Goal: Task Accomplishment & Management: Use online tool/utility

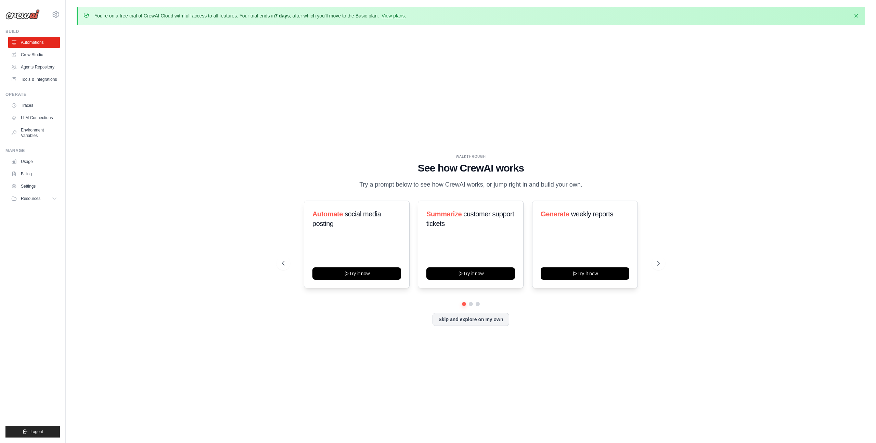
click at [382, 88] on div "WALKTHROUGH See how [PERSON_NAME] works Try a prompt below to see how [PERSON_N…" at bounding box center [471, 245] width 788 height 429
click at [12, 57] on icon at bounding box center [14, 54] width 5 height 5
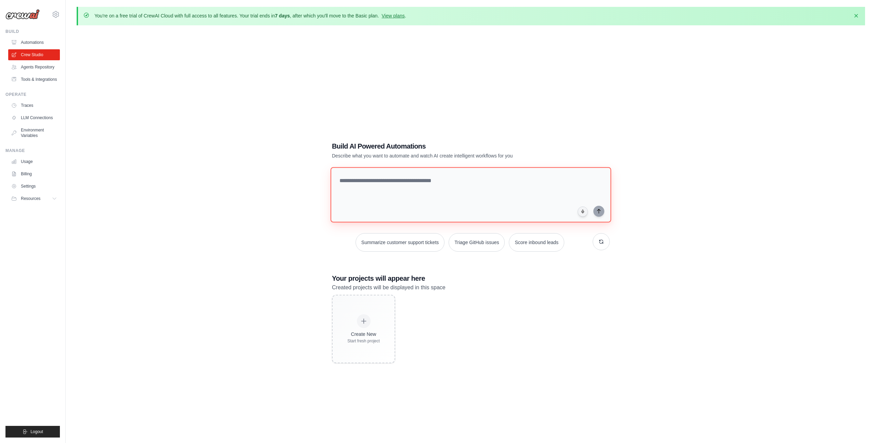
click at [350, 170] on textarea at bounding box center [471, 194] width 281 height 55
type textarea "*****"
type textarea "*******"
type textarea "*****"
type textarea "**********"
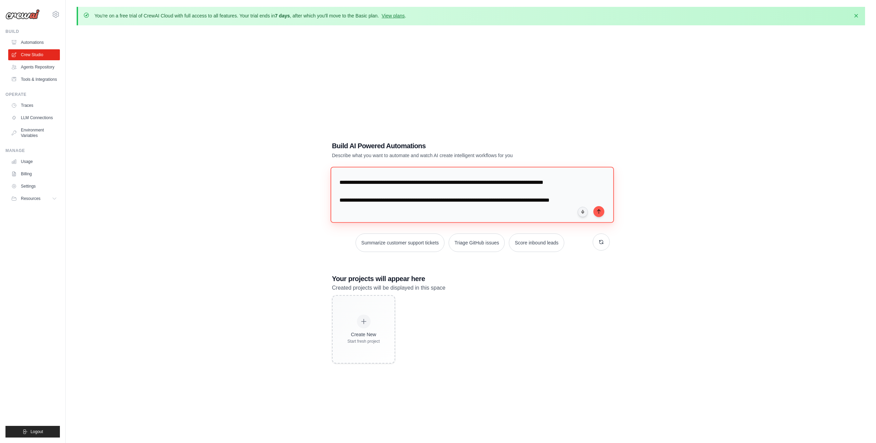
scroll to position [16, 0]
click at [348, 218] on textarea "**********" at bounding box center [472, 195] width 283 height 56
click at [349, 218] on textarea "**********" at bounding box center [472, 195] width 283 height 56
click at [353, 218] on textarea "**********" at bounding box center [472, 195] width 283 height 56
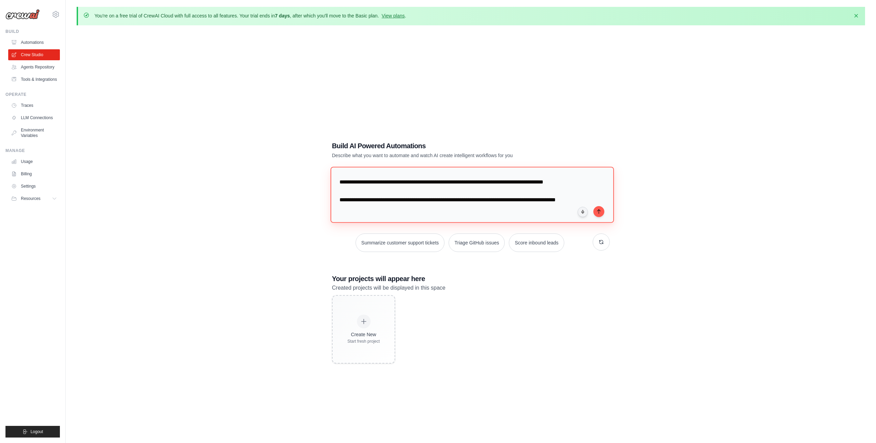
click at [366, 217] on textarea "**********" at bounding box center [472, 195] width 283 height 56
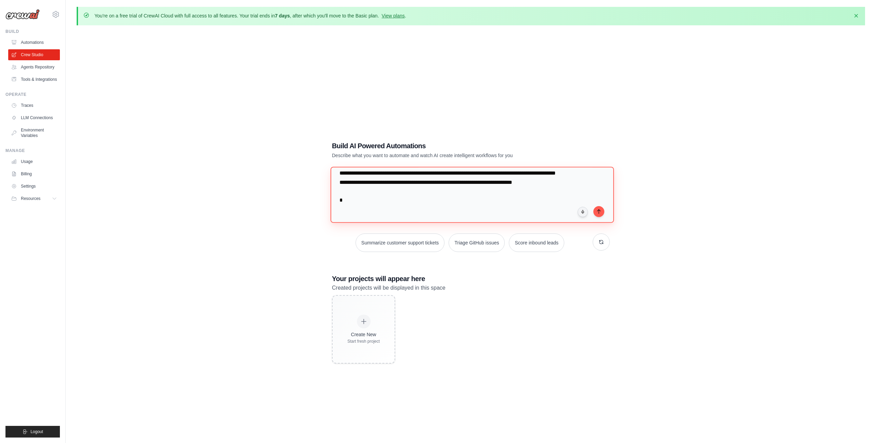
scroll to position [43, 0]
click at [423, 221] on textarea "**********" at bounding box center [472, 195] width 283 height 56
click at [506, 220] on textarea "**********" at bounding box center [472, 195] width 283 height 56
type textarea "**********"
click at [600, 208] on icon "submit" at bounding box center [598, 210] width 5 height 5
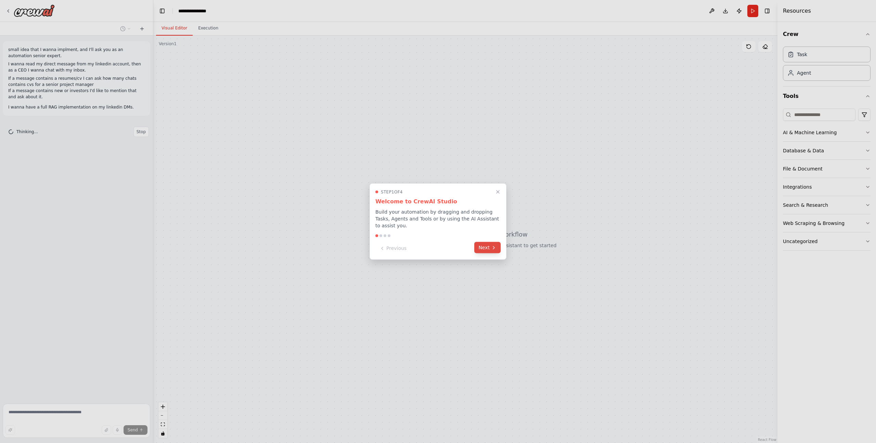
click at [485, 250] on button "Next" at bounding box center [487, 247] width 26 height 11
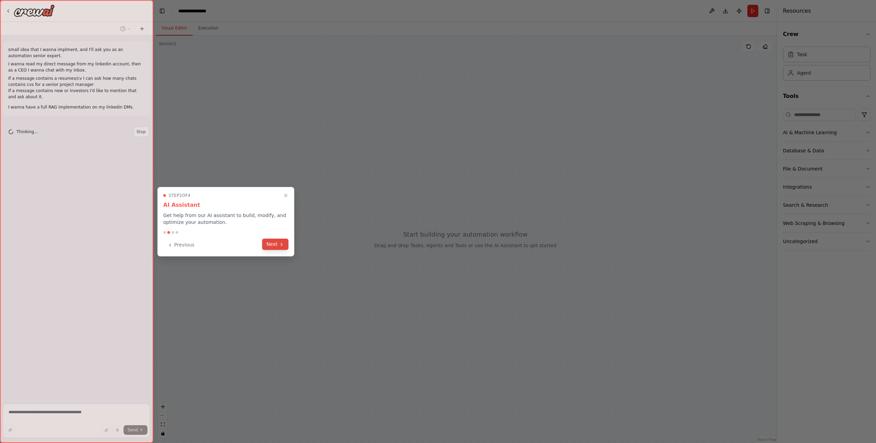
click at [265, 243] on button "Next" at bounding box center [275, 243] width 26 height 11
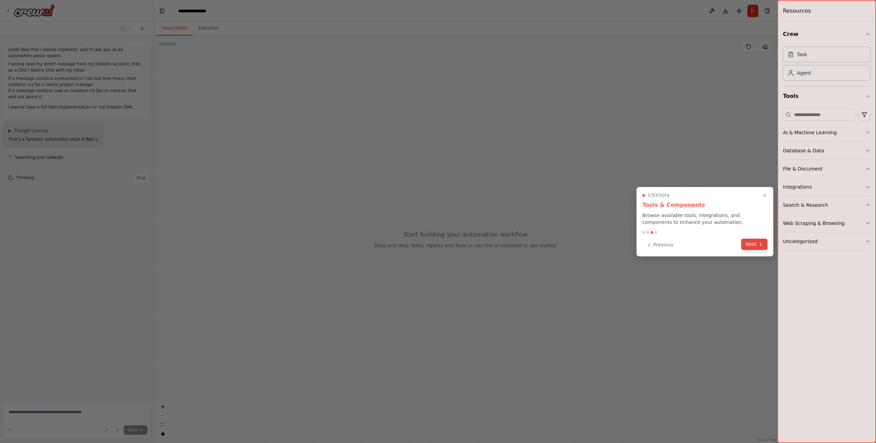
click at [756, 243] on button "Next" at bounding box center [754, 243] width 26 height 11
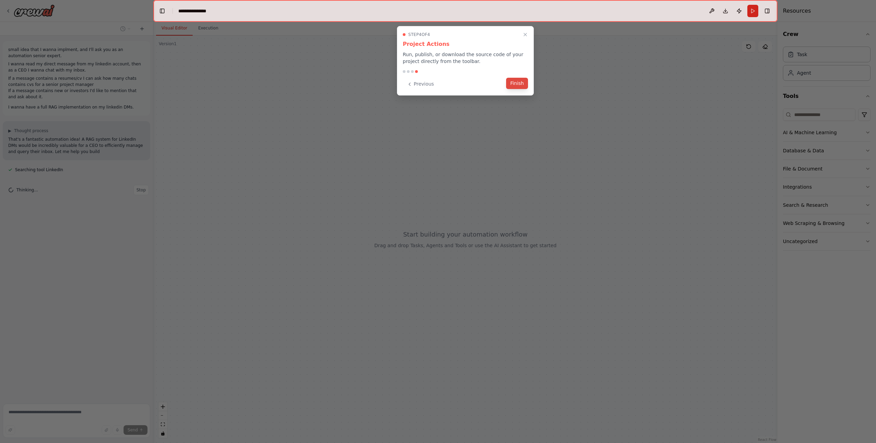
click at [520, 81] on button "Finish" at bounding box center [517, 83] width 22 height 11
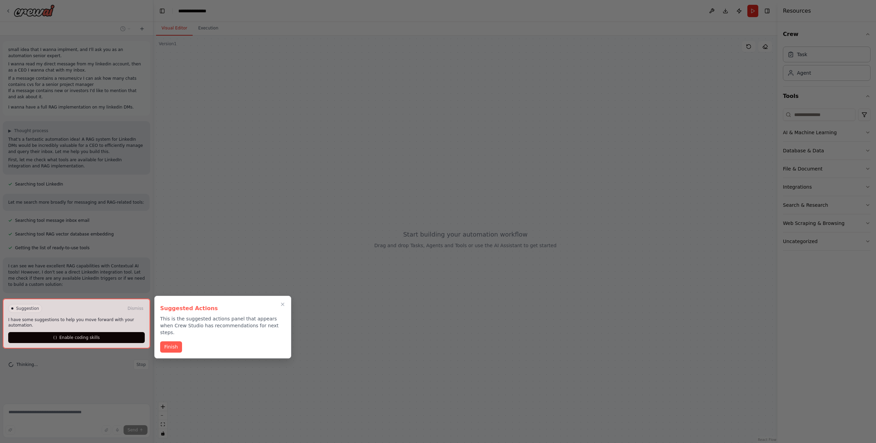
click at [178, 333] on div "Suggested Actions This is the suggested actions panel that appears when Crew St…" at bounding box center [222, 327] width 137 height 63
click at [172, 340] on button "Finish" at bounding box center [171, 345] width 22 height 11
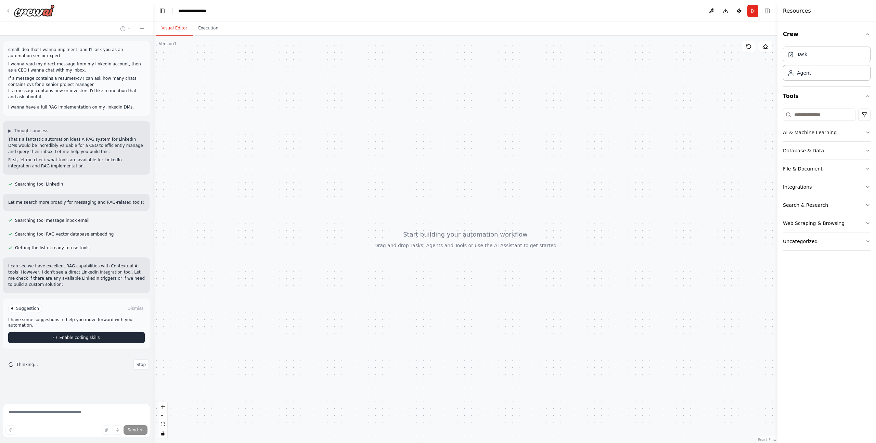
click at [94, 336] on span "Enable coding skills" at bounding box center [79, 337] width 40 height 5
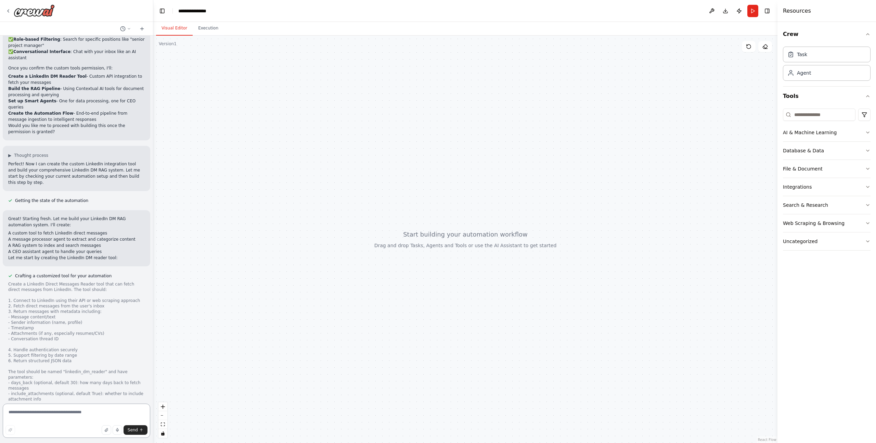
scroll to position [403, 0]
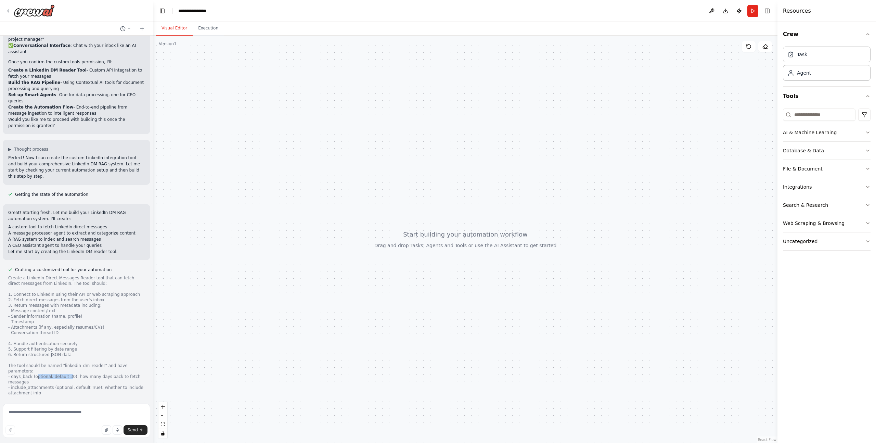
drag, startPoint x: 37, startPoint y: 358, endPoint x: 70, endPoint y: 358, distance: 32.8
click at [70, 358] on div "Create a LinkedIn Direct Messages Reader tool that can fetch direct messages fr…" at bounding box center [76, 343] width 137 height 137
drag, startPoint x: 77, startPoint y: 359, endPoint x: 104, endPoint y: 359, distance: 27.0
click at [104, 359] on div "Create a LinkedIn Direct Messages Reader tool that can fetch direct messages fr…" at bounding box center [76, 343] width 137 height 137
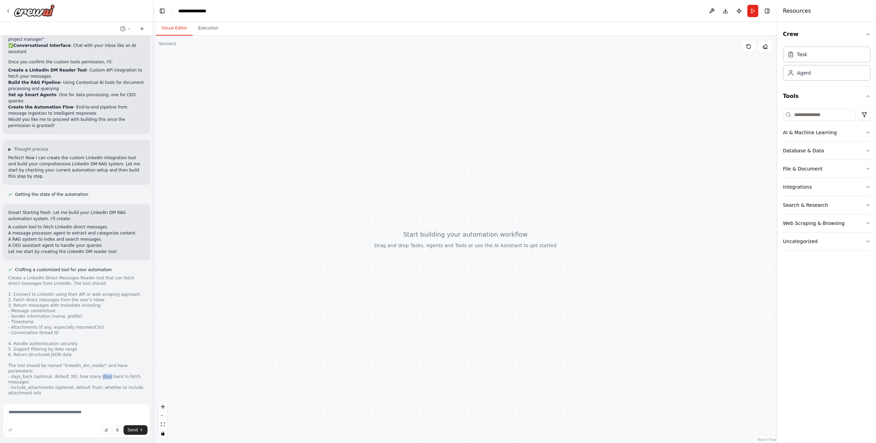
click at [104, 359] on div "Create a LinkedIn Direct Messages Reader tool that can fetch direct messages fr…" at bounding box center [76, 343] width 137 height 137
click at [82, 363] on div "Create a LinkedIn Direct Messages Reader tool that can fetch direct messages fr…" at bounding box center [76, 343] width 137 height 137
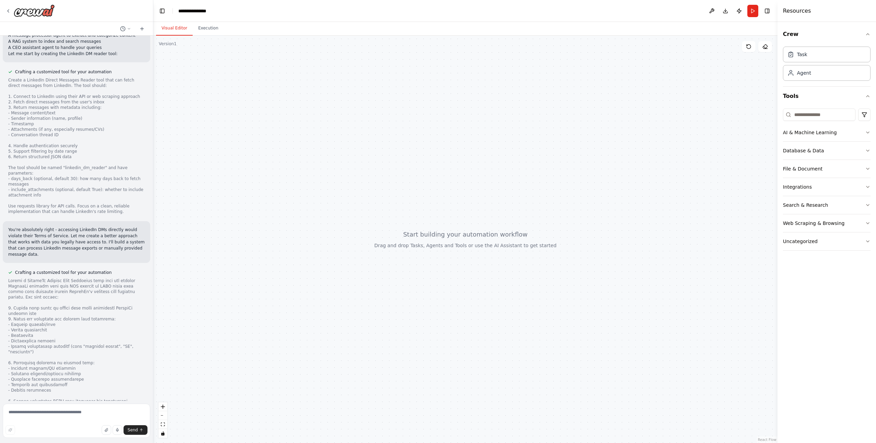
scroll to position [636, 0]
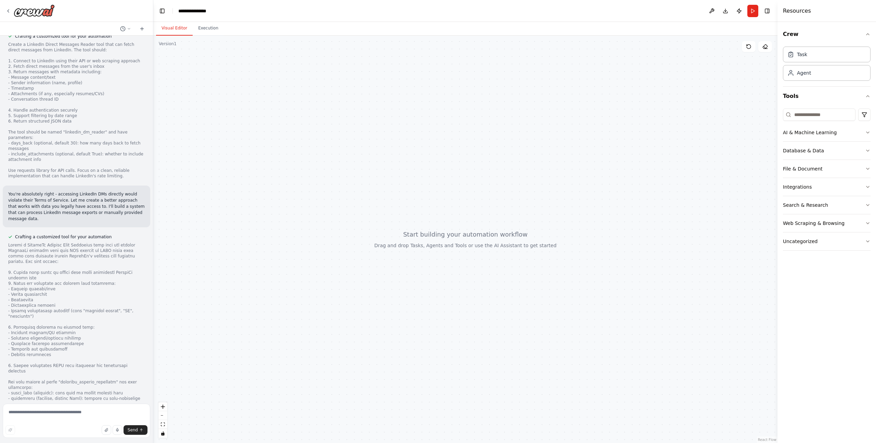
drag, startPoint x: 431, startPoint y: 227, endPoint x: 448, endPoint y: 214, distance: 20.8
click at [448, 215] on div at bounding box center [465, 239] width 624 height 407
click at [78, 358] on div at bounding box center [76, 332] width 137 height 181
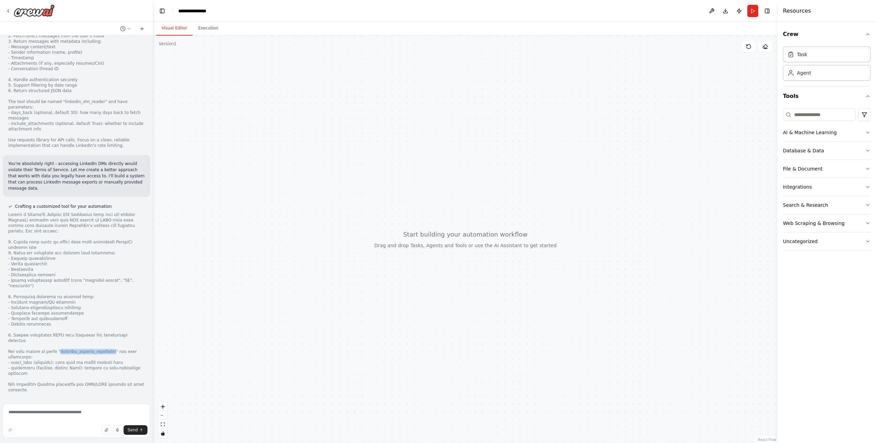
scroll to position [672, 0]
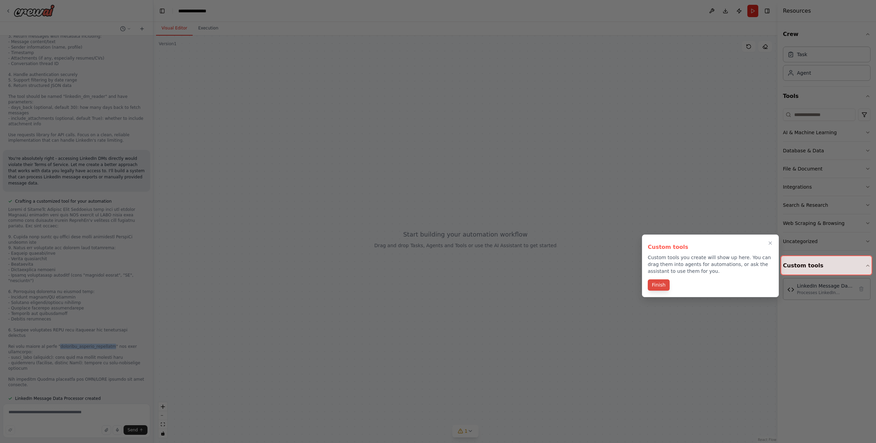
click at [650, 285] on button "Finish" at bounding box center [659, 284] width 22 height 11
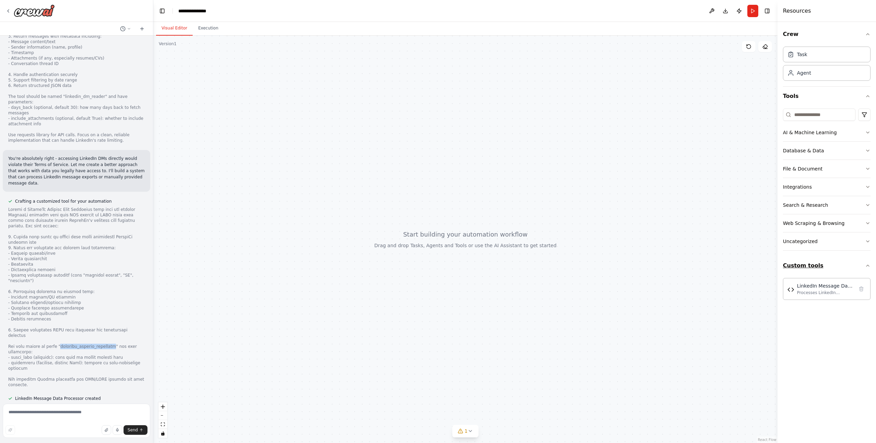
click at [792, 266] on button "Custom tools" at bounding box center [827, 265] width 88 height 19
click at [814, 261] on button "Custom tools" at bounding box center [827, 265] width 88 height 19
drag, startPoint x: 652, startPoint y: 292, endPoint x: 747, endPoint y: 293, distance: 94.8
click at [747, 293] on div "LinkedIn Message Data Processor Processes LinkedIn message data from CSV or JSO…" at bounding box center [715, 291] width 131 height 44
click at [749, 296] on div "LinkedIn Message Data Processor Processes LinkedIn message data from CSV or JSO…" at bounding box center [716, 292] width 122 height 36
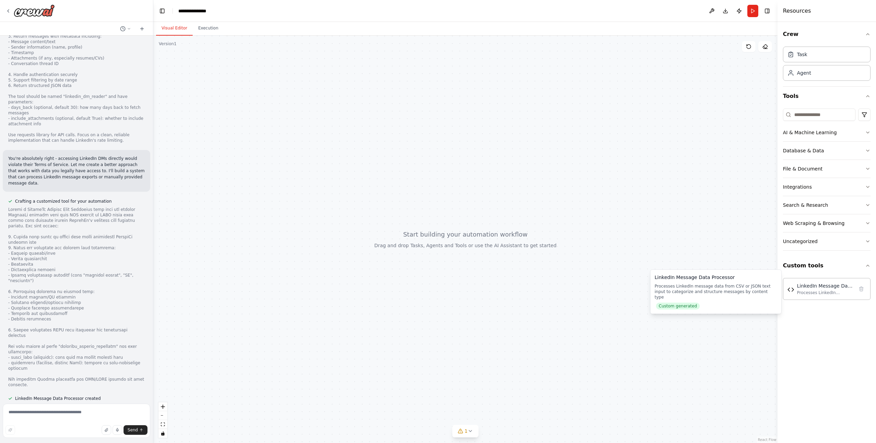
click at [741, 290] on div "Processes LinkedIn message data from CSV or JSON text input to categorize and s…" at bounding box center [716, 291] width 122 height 16
click at [822, 289] on div "LinkedIn Message Data Processor Processes LinkedIn message data from CSV or JSO…" at bounding box center [825, 288] width 57 height 13
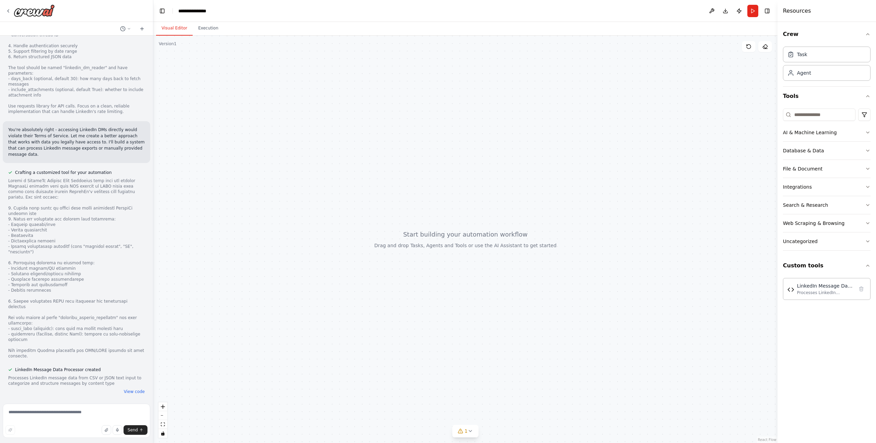
scroll to position [707, 0]
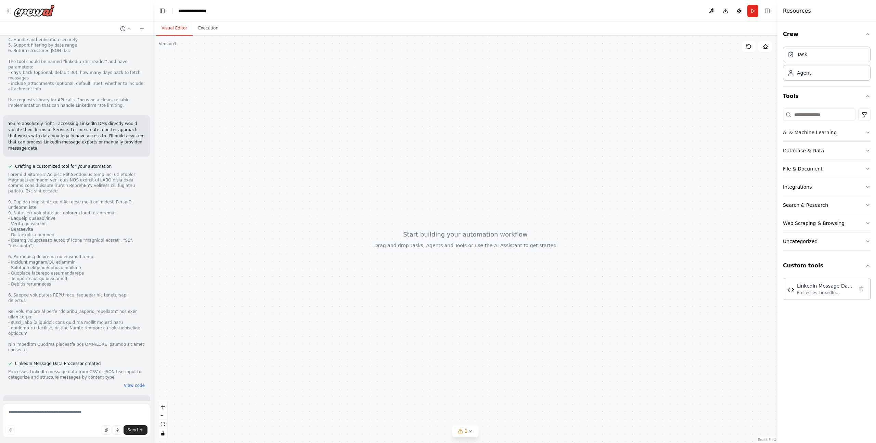
drag, startPoint x: 832, startPoint y: 292, endPoint x: 322, endPoint y: 18, distance: 578.6
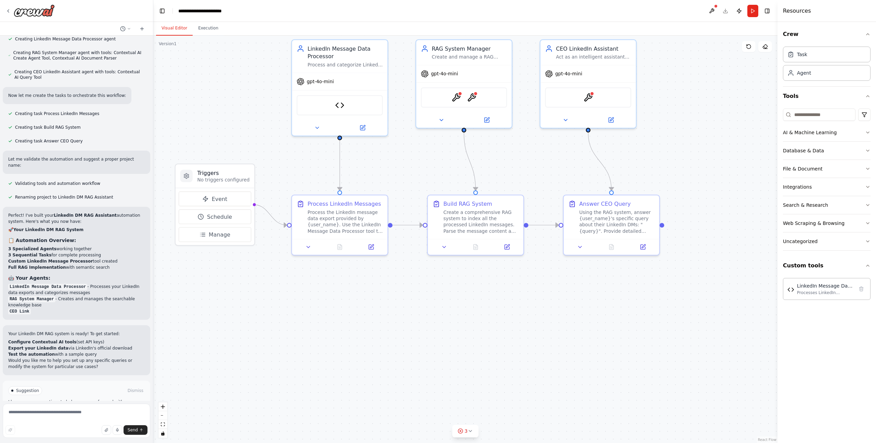
drag, startPoint x: 241, startPoint y: 90, endPoint x: 247, endPoint y: 155, distance: 65.3
click at [247, 155] on div ".deletable-edge-delete-btn { width: 20px; height: 20px; border: 0px solid #ffff…" at bounding box center [465, 239] width 624 height 407
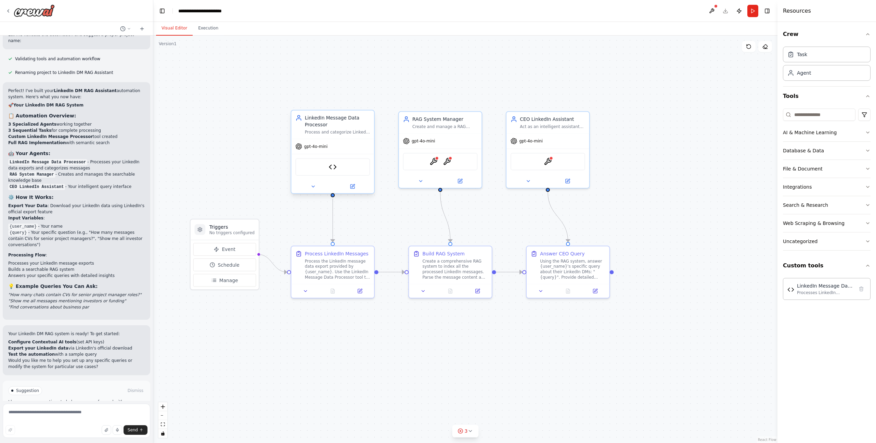
click at [318, 167] on div "LinkedIn Message Data Processor" at bounding box center [332, 166] width 75 height 17
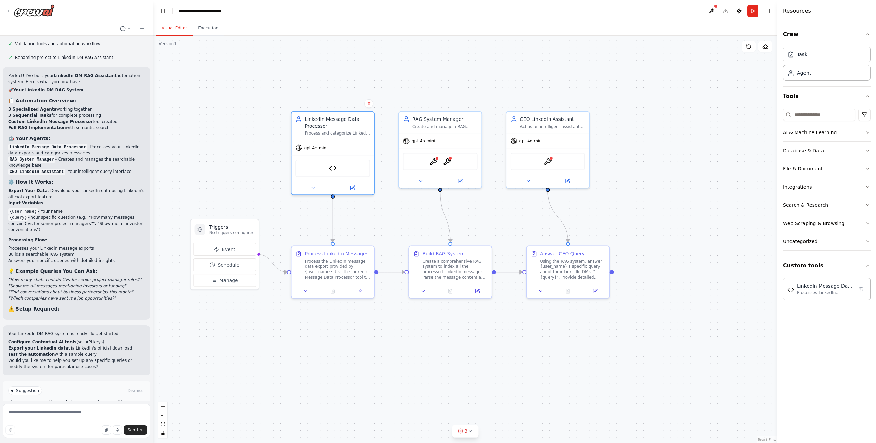
click at [218, 144] on div ".deletable-edge-delete-btn { width: 20px; height: 20px; border: 0px solid #ffff…" at bounding box center [465, 239] width 624 height 407
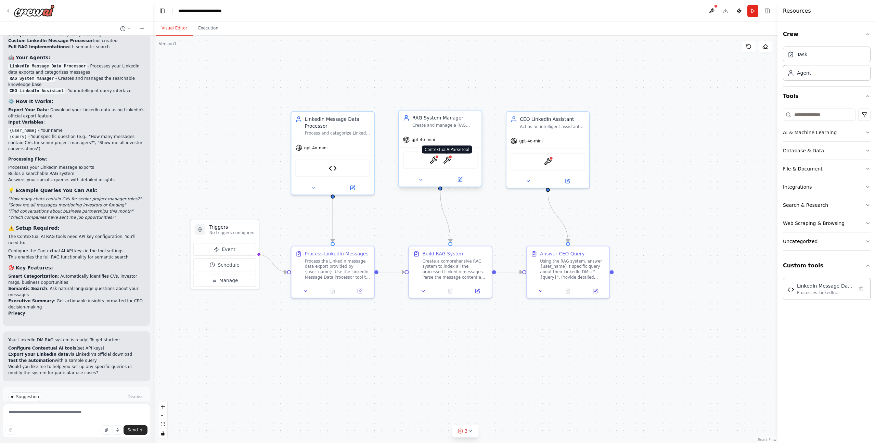
scroll to position [1387, 0]
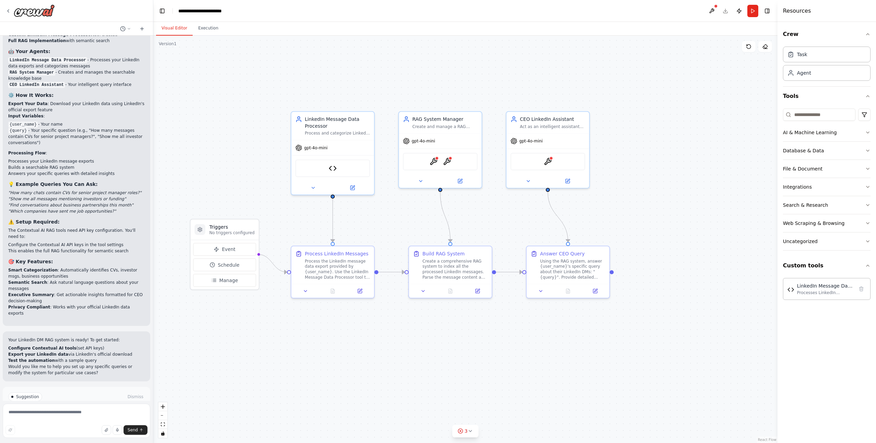
click at [37, 346] on strong "Configure Contextual AI tools" at bounding box center [42, 348] width 68 height 5
copy strong "Contextual"
click at [352, 188] on icon at bounding box center [352, 186] width 4 height 4
click at [351, 189] on icon at bounding box center [352, 186] width 5 height 5
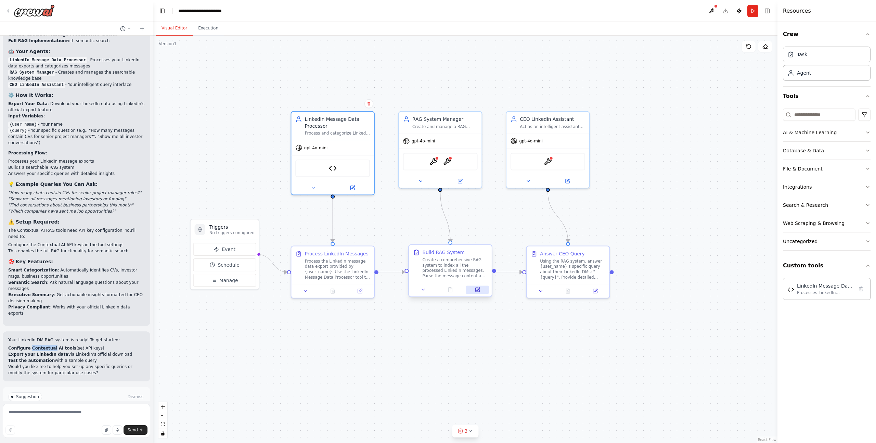
click at [478, 291] on icon at bounding box center [477, 289] width 5 height 5
click at [458, 180] on icon at bounding box center [460, 180] width 4 height 4
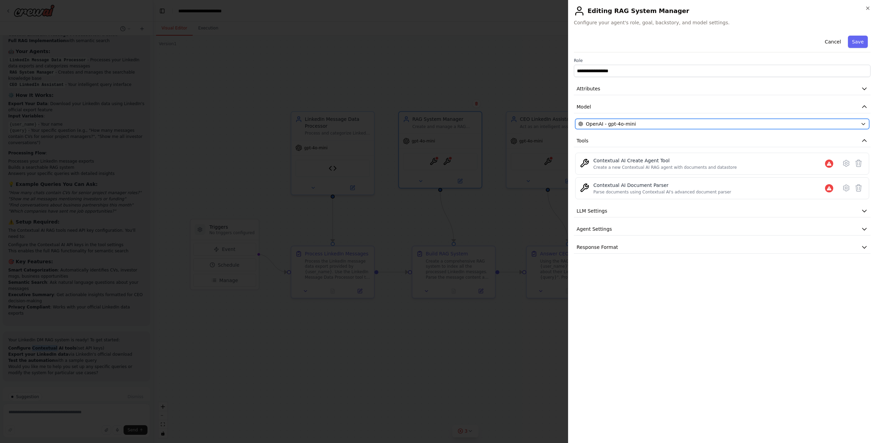
click at [635, 119] on button "OpenAI - gpt-4o-mini" at bounding box center [722, 124] width 294 height 10
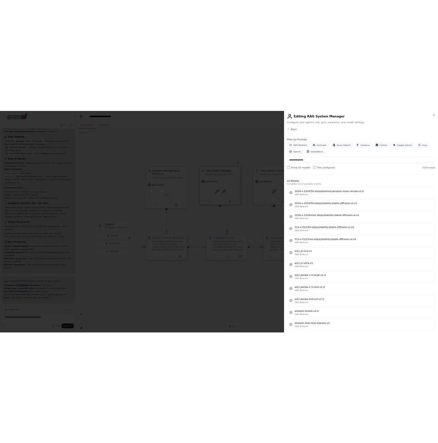
scroll to position [0, 0]
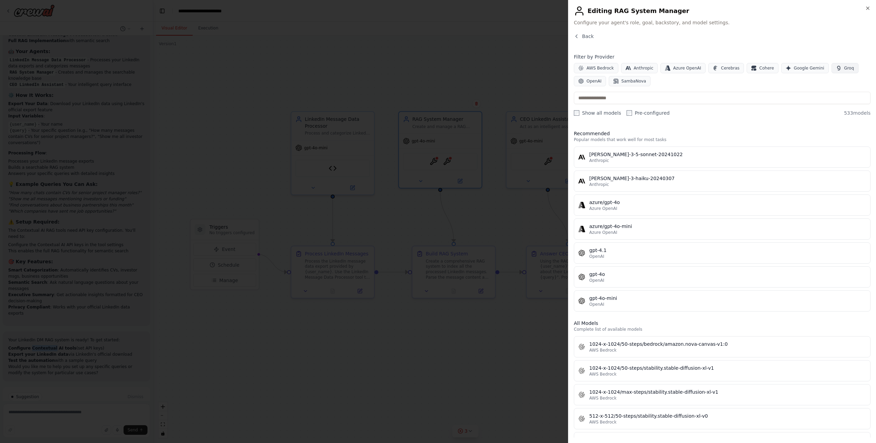
click at [835, 69] on button "Groq" at bounding box center [844, 68] width 27 height 10
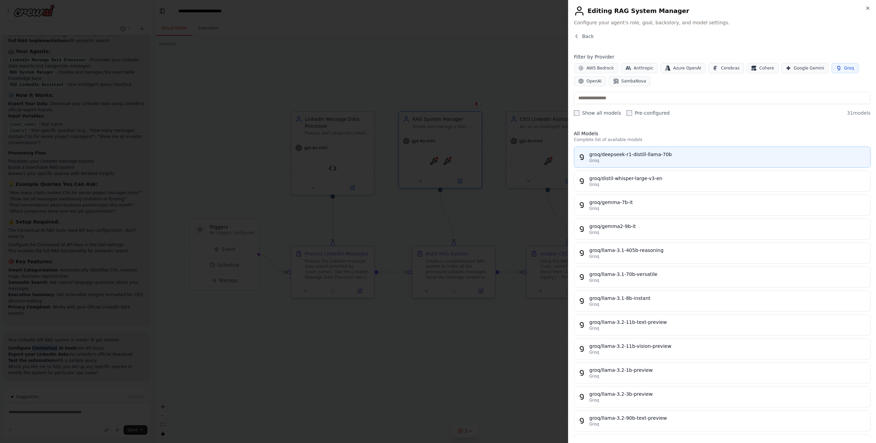
click at [650, 161] on div "Groq" at bounding box center [727, 160] width 277 height 5
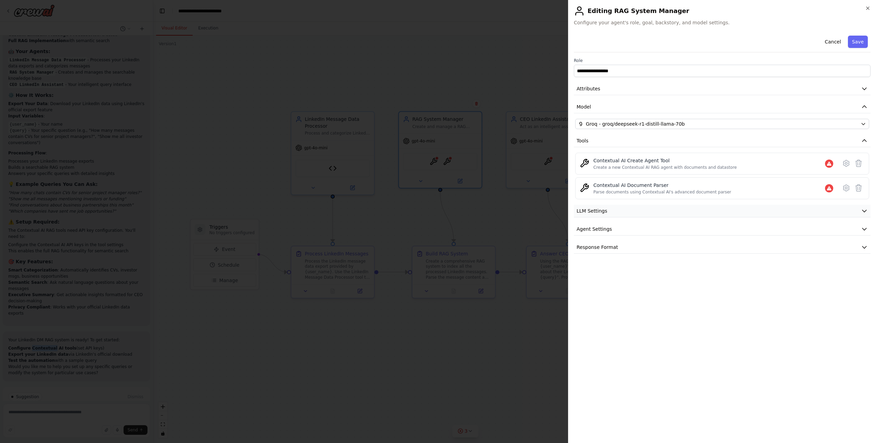
click at [633, 207] on button "LLM Settings" at bounding box center [722, 211] width 297 height 13
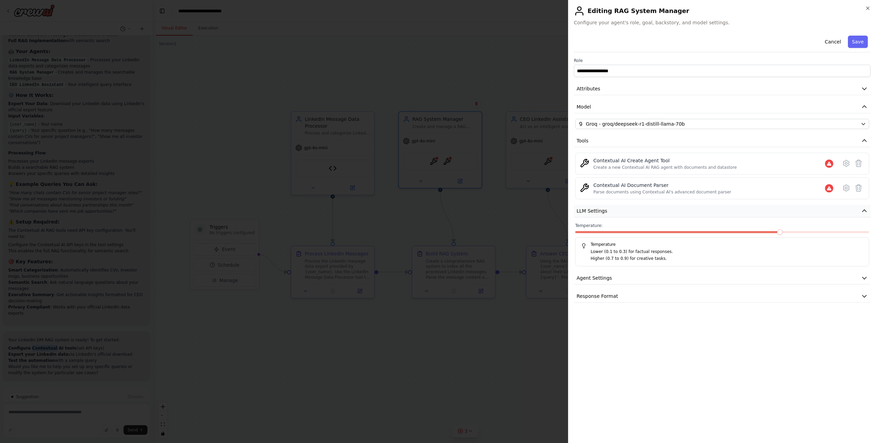
click at [628, 214] on button "LLM Settings" at bounding box center [722, 211] width 297 height 13
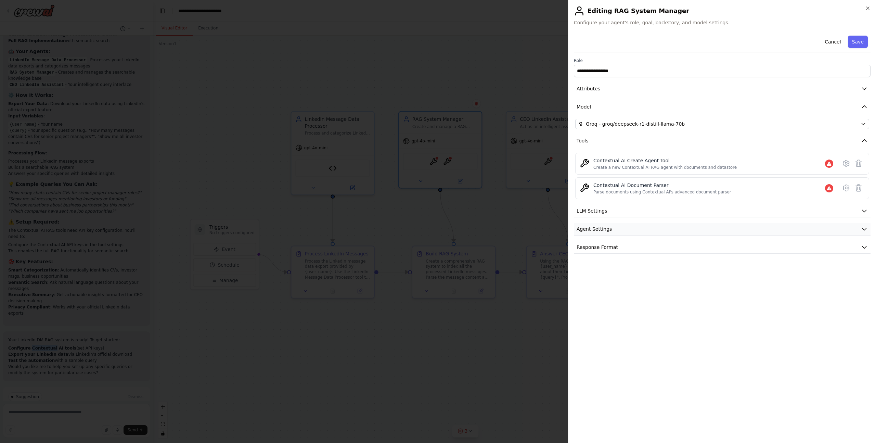
click at [623, 232] on button "Agent Settings" at bounding box center [722, 229] width 297 height 13
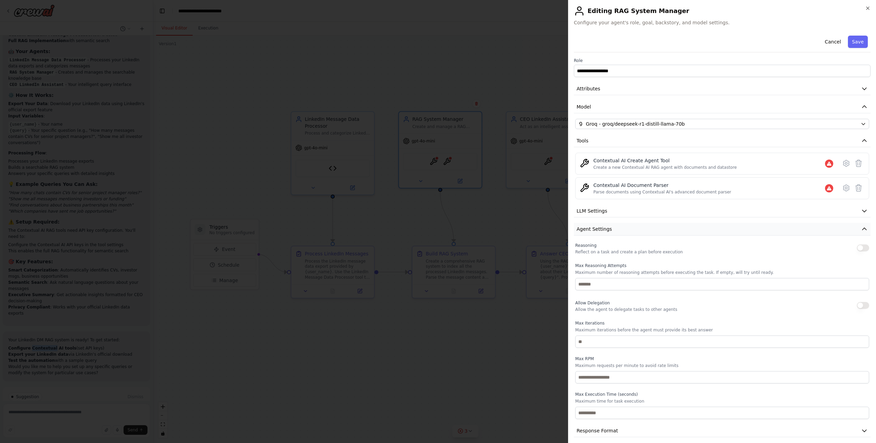
click at [623, 232] on button "Agent Settings" at bounding box center [722, 229] width 297 height 13
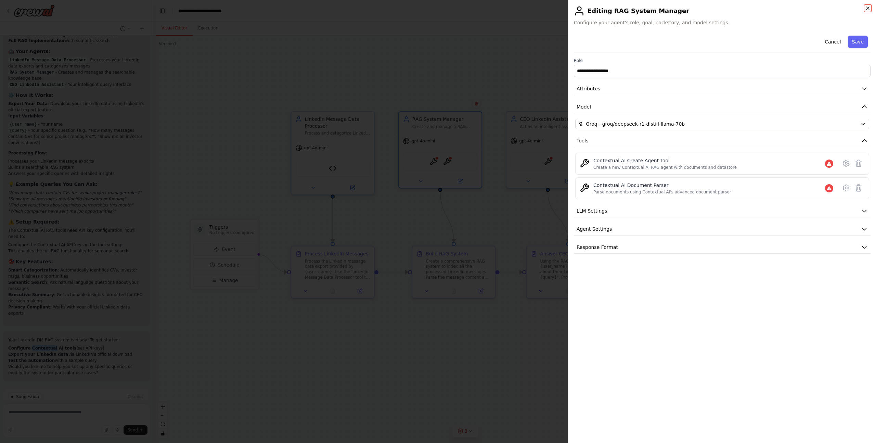
click at [867, 7] on icon "button" at bounding box center [867, 7] width 5 height 5
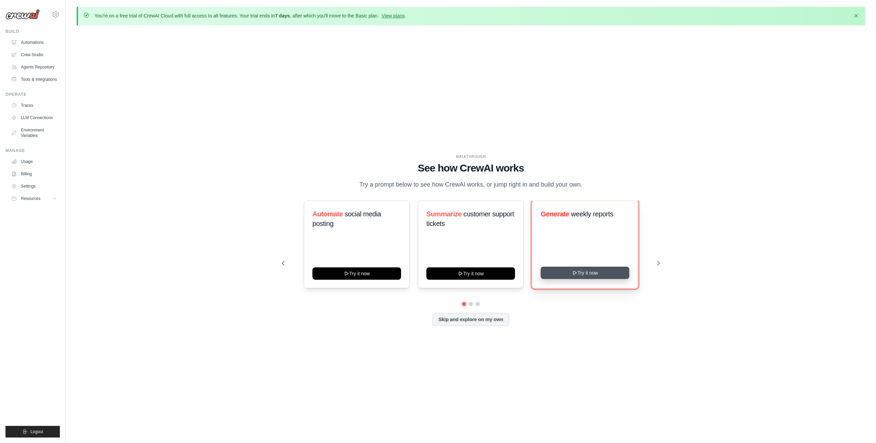
click at [552, 274] on button "Try it now" at bounding box center [585, 273] width 89 height 12
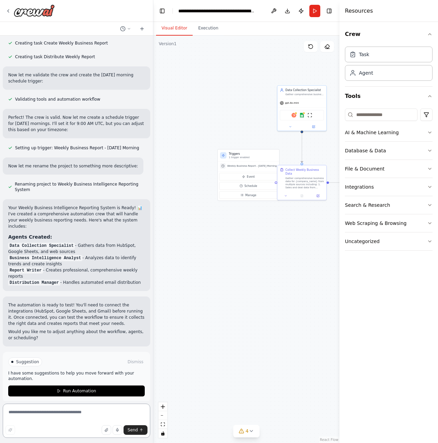
scroll to position [372, 0]
